Goal: Information Seeking & Learning: Learn about a topic

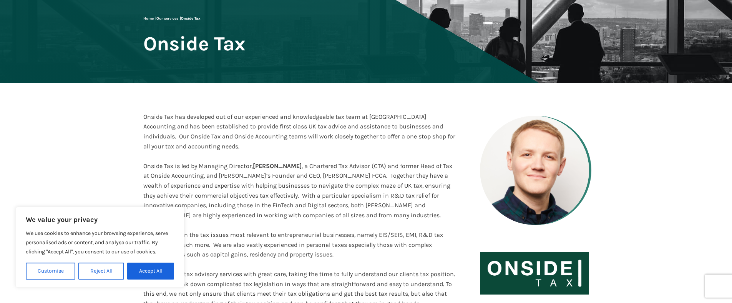
scroll to position [83, 0]
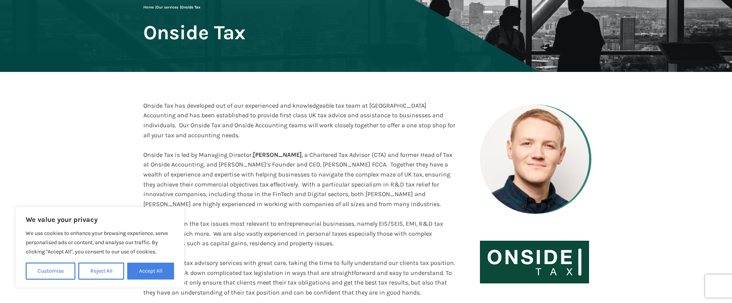
click at [146, 266] on button "Accept All" at bounding box center [150, 270] width 47 height 17
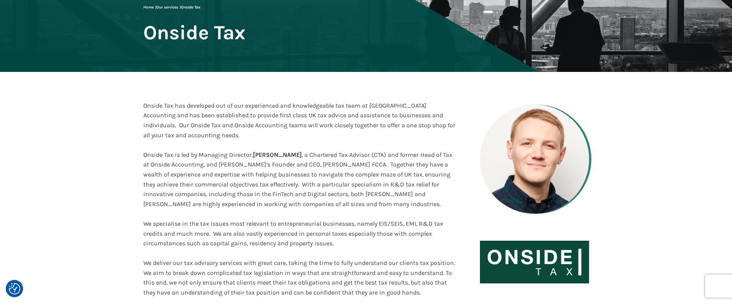
click at [331, 230] on span "We specialise in the tax issues most relevant to entrepreneurial businesses, na…" at bounding box center [293, 233] width 300 height 27
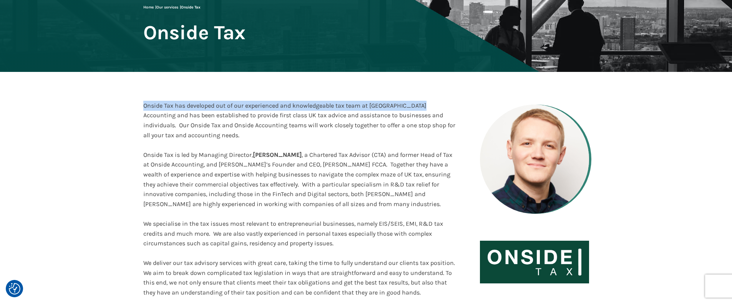
drag, startPoint x: 143, startPoint y: 105, endPoint x: 421, endPoint y: 108, distance: 278.9
click at [421, 108] on div "Onside Tax has developed out of our experienced and knowledgeable tax team at O…" at bounding box center [366, 189] width 461 height 235
copy span "Onside Tax has developed out of our experienced and knowledgeable tax team at O…"
click at [391, 99] on div "Onside Tax has developed out of our experienced and knowledgeable tax team at O…" at bounding box center [366, 189] width 461 height 235
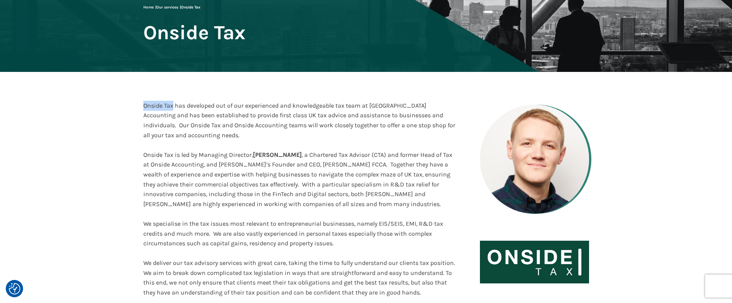
drag, startPoint x: 173, startPoint y: 106, endPoint x: 144, endPoint y: 107, distance: 28.8
click at [144, 108] on span "Onside Tax has developed out of our experienced and knowledgeable tax team at O…" at bounding box center [299, 120] width 312 height 37
copy span "Onside Tax"
click at [285, 88] on div "Onside Tax has developed out of our experienced and knowledgeable tax team at O…" at bounding box center [366, 189] width 461 height 235
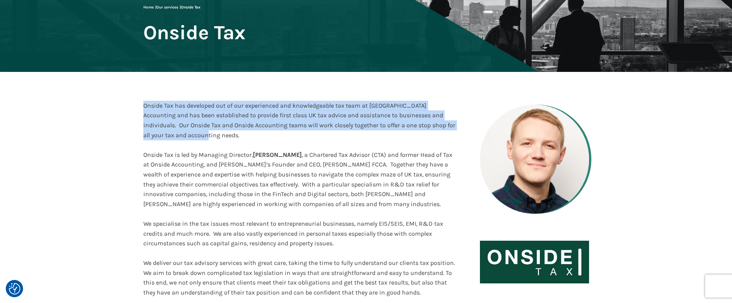
drag, startPoint x: 143, startPoint y: 105, endPoint x: 423, endPoint y: 131, distance: 280.9
click at [423, 131] on div "Onside Tax has developed out of our experienced and knowledgeable tax team at O…" at bounding box center [299, 120] width 312 height 39
copy span "Onside Tax has developed out of our experienced and knowledgeable tax team at O…"
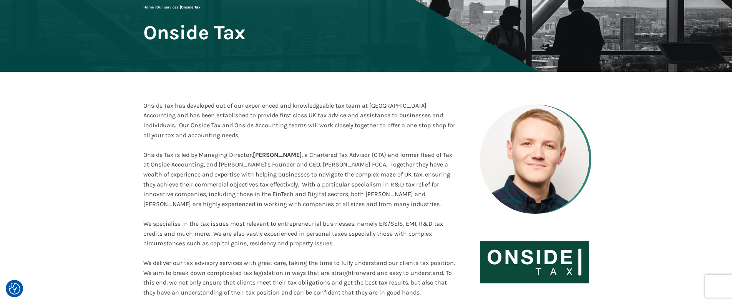
click at [429, 145] on div at bounding box center [299, 145] width 312 height 10
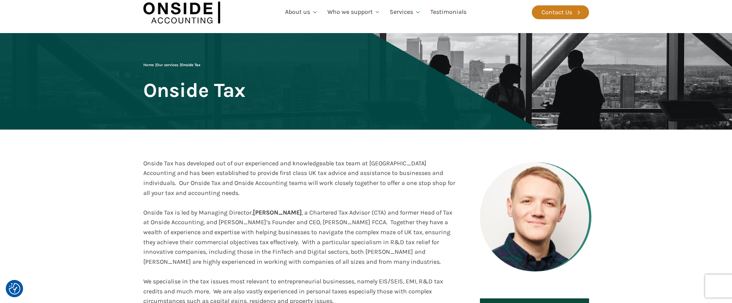
scroll to position [0, 0]
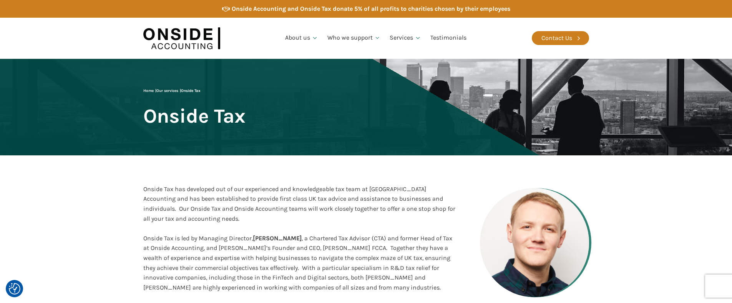
click at [164, 91] on link "Our services" at bounding box center [167, 90] width 22 height 5
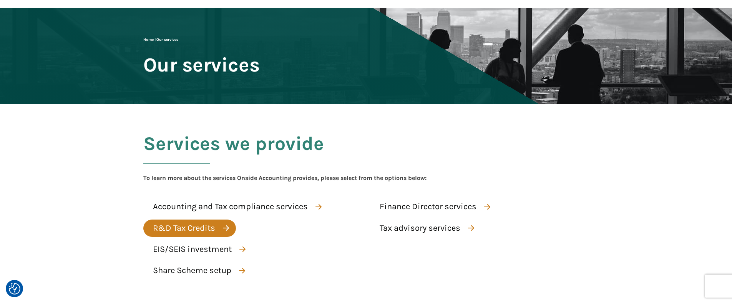
click at [189, 229] on div "R&D Tax Credits" at bounding box center [184, 227] width 62 height 13
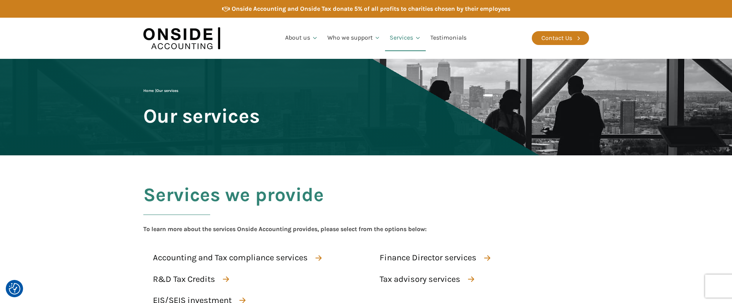
click at [186, 38] on img at bounding box center [181, 38] width 77 height 30
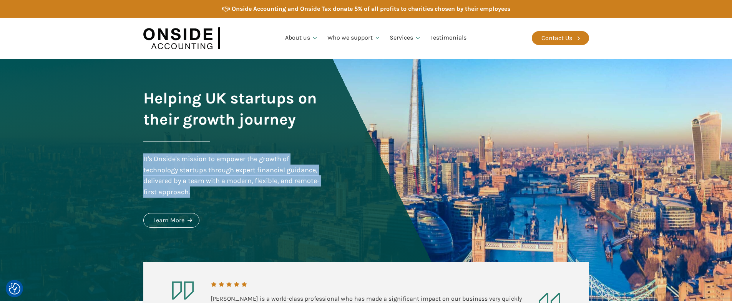
drag, startPoint x: 190, startPoint y: 193, endPoint x: 142, endPoint y: 158, distance: 59.9
click at [142, 158] on div "Helping UK startups on their growth journey It's Onside's mission to empower th…" at bounding box center [366, 180] width 461 height 242
copy div "It's Onside's mission to empower the growth of technology startups through expe…"
